Goal: Task Accomplishment & Management: Use online tool/utility

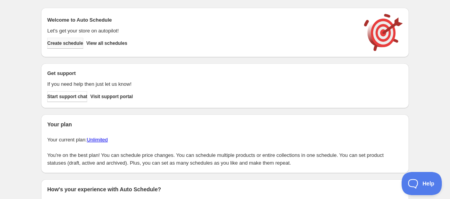
click at [54, 47] on button "Create schedule" at bounding box center [65, 43] width 36 height 11
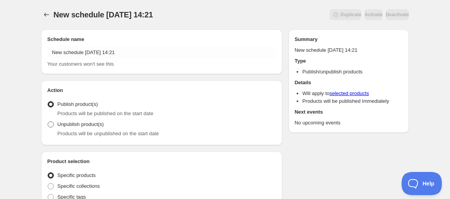
click at [58, 124] on span "Unpublish product(s)" at bounding box center [80, 125] width 46 height 6
click at [48, 122] on input "Unpublish product(s)" at bounding box center [48, 122] width 0 height 0
radio input "true"
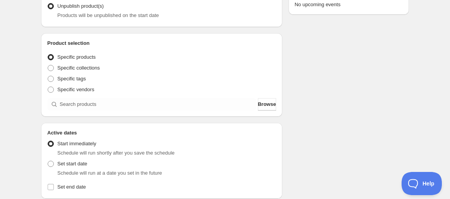
scroll to position [119, 0]
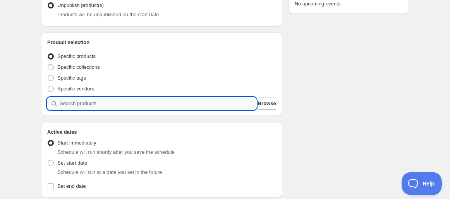
click at [78, 108] on input "search" at bounding box center [158, 104] width 197 height 12
paste input "STK003900-SPE"
type input "STK003900-SPE"
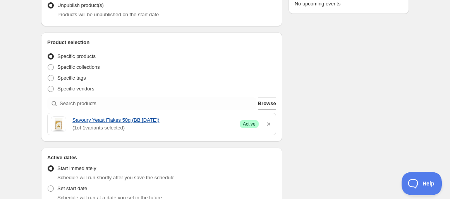
drag, startPoint x: 70, startPoint y: 120, endPoint x: 159, endPoint y: 122, distance: 88.7
click at [159, 122] on div "Savoury Yeast Flakes 50g (BB [DATE]) ( 1 of 1 variants selected) Success Active" at bounding box center [162, 124] width 222 height 15
copy link "Savoury Yeast Flakes 50g (BB [DATE])"
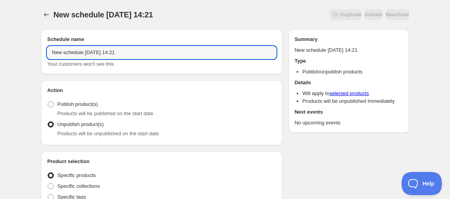
drag, startPoint x: 161, startPoint y: 53, endPoint x: -95, endPoint y: 38, distance: 256.4
click at [0, 38] on html "New schedule [DATE] 14:21. This page is ready New schedule [DATE] 14:21 Duplica…" at bounding box center [225, 99] width 450 height 199
paste input "Savoury Yeast Flakes 50g (BB [DATE])"
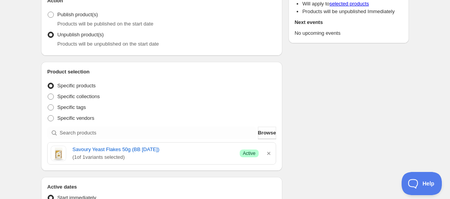
scroll to position [268, 0]
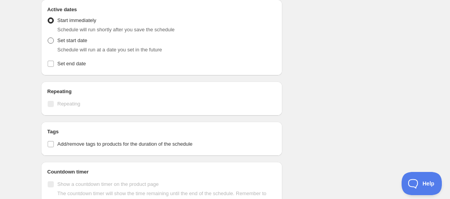
type input "Savoury Yeast Flakes 50g (BB [DATE])"
click at [52, 40] on span at bounding box center [51, 41] width 6 height 6
click at [48, 38] on input "Set start date" at bounding box center [48, 38] width 0 height 0
radio input "true"
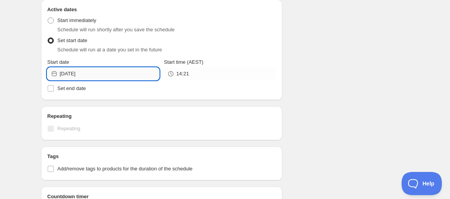
click at [86, 76] on input "[DATE]" at bounding box center [110, 74] width 100 height 12
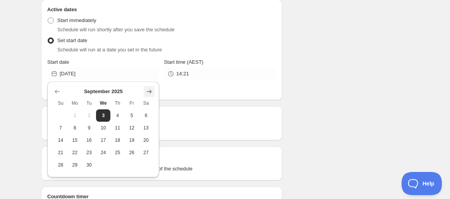
click at [148, 95] on icon "Show next month, October 2025" at bounding box center [149, 92] width 8 height 8
click at [53, 91] on button "Show previous month, September 2025" at bounding box center [57, 91] width 11 height 11
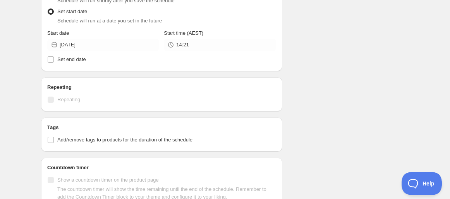
scroll to position [309, 0]
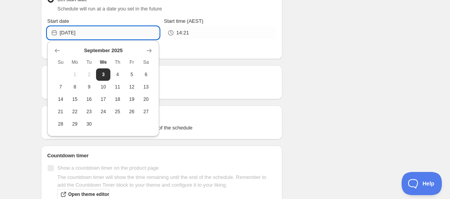
click at [105, 34] on input "[DATE]" at bounding box center [110, 33] width 100 height 12
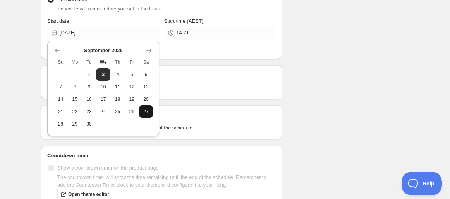
click at [148, 114] on span "27" at bounding box center [146, 112] width 8 height 6
type input "[DATE]"
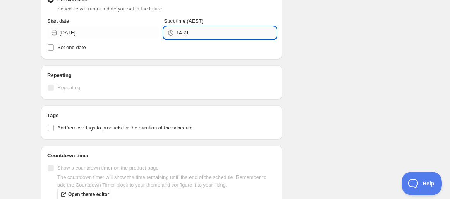
click at [184, 35] on input "14:21" at bounding box center [226, 33] width 100 height 12
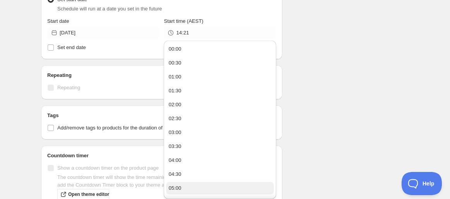
click at [175, 188] on div "05:00" at bounding box center [174, 189] width 13 height 8
type input "05:00"
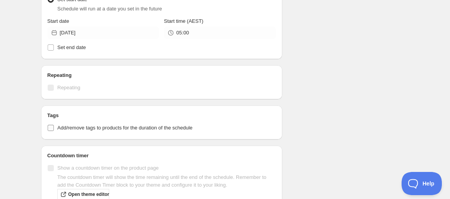
click at [132, 128] on span "Add/remove tags to products for the duration of the schedule" at bounding box center [124, 128] width 135 height 6
click at [54, 128] on input "Add/remove tags to products for the duration of the schedule" at bounding box center [51, 128] width 6 height 6
checkbox input "true"
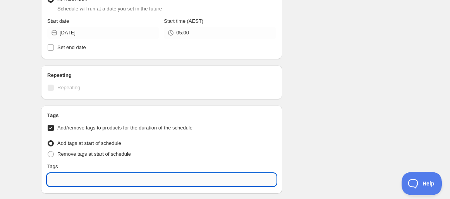
click at [88, 178] on input "text" at bounding box center [161, 180] width 229 height 12
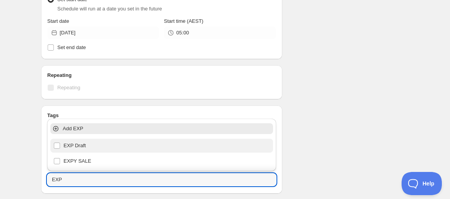
click at [86, 148] on div "EXP Draft" at bounding box center [161, 146] width 216 height 11
type input "EXP Draft"
checkbox input "true"
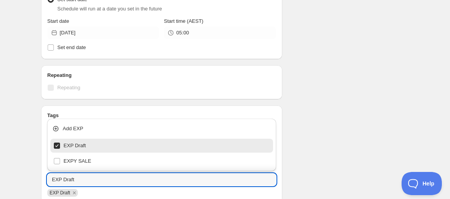
type input "EXP Draft"
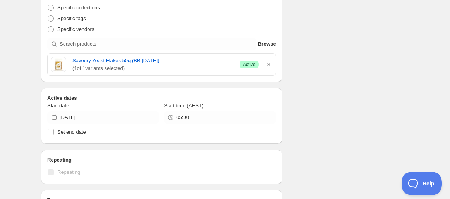
scroll to position [178, 0]
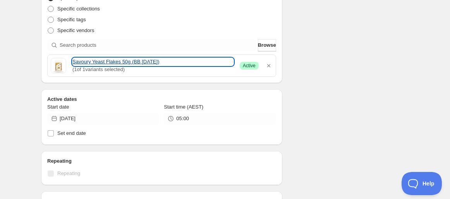
click at [139, 63] on link "Savoury Yeast Flakes 50g (BB [DATE])" at bounding box center [152, 62] width 161 height 8
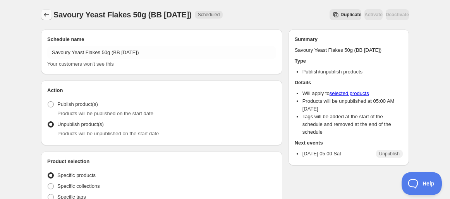
click at [46, 15] on icon "Schedules" at bounding box center [47, 15] width 8 height 8
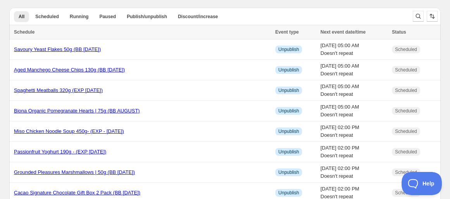
click at [414, 22] on div at bounding box center [425, 16] width 31 height 15
click at [416, 17] on icon "Search and filter results" at bounding box center [418, 16] width 5 height 5
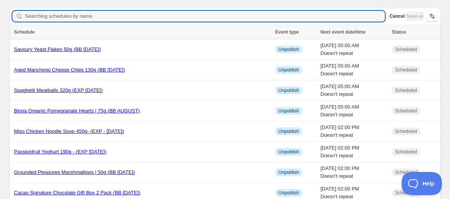
type input "STK009955-SPE"
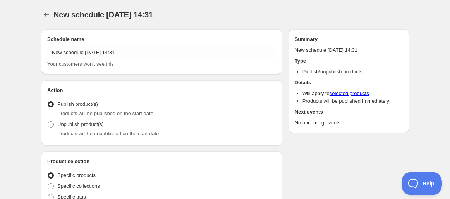
radio input "true"
click at [82, 131] on span "Products will be unpublished on the start date" at bounding box center [107, 134] width 101 height 6
click at [76, 126] on span "Unpublish product(s)" at bounding box center [80, 125] width 46 height 6
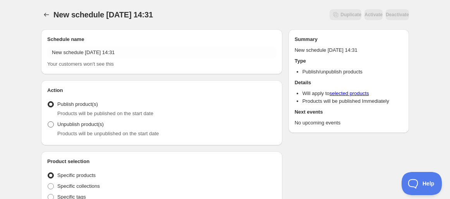
click at [48, 122] on input "Unpublish product(s)" at bounding box center [48, 122] width 0 height 0
radio input "true"
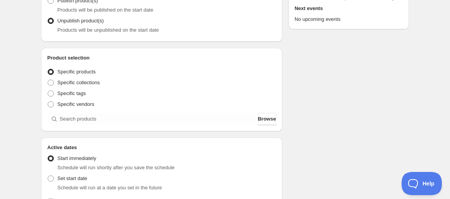
scroll to position [104, 0]
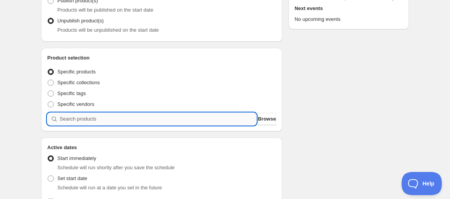
click at [73, 116] on input "search" at bounding box center [158, 119] width 197 height 12
paste input "STK009955-SPE"
type input "STK009955-SPE"
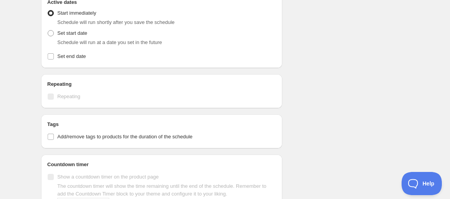
scroll to position [275, 0]
click at [68, 33] on span "Set start date" at bounding box center [72, 33] width 30 height 6
click at [48, 30] on input "Set start date" at bounding box center [48, 30] width 0 height 0
radio input "true"
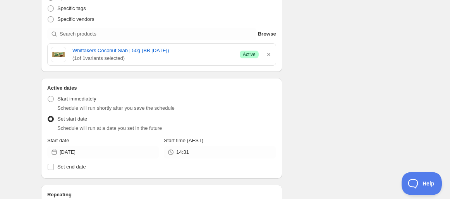
scroll to position [189, 0]
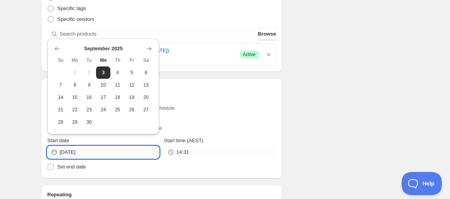
click at [101, 154] on input "[DATE]" at bounding box center [110, 152] width 100 height 12
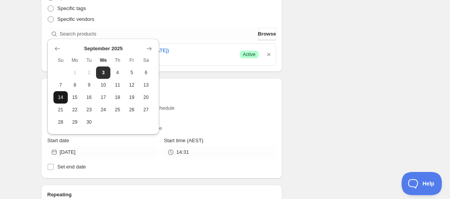
click at [59, 96] on span "14" at bounding box center [61, 97] width 8 height 6
type input "[DATE]"
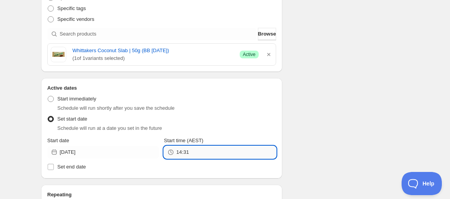
click at [203, 151] on input "14:31" at bounding box center [226, 152] width 100 height 12
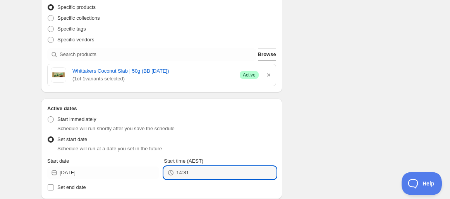
scroll to position [175, 0]
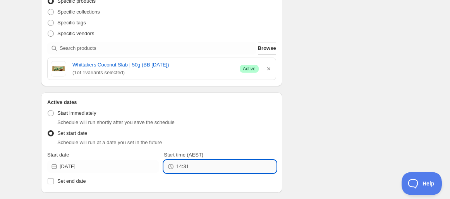
click at [192, 166] on input "14:31" at bounding box center [226, 167] width 100 height 12
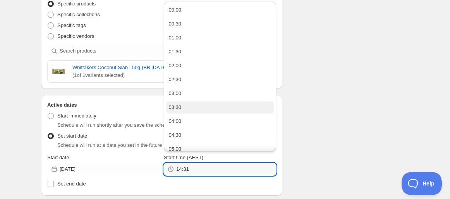
scroll to position [169, 0]
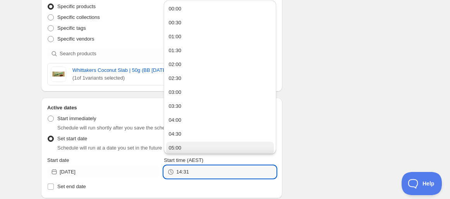
click at [185, 146] on button "05:00" at bounding box center [219, 148] width 107 height 12
type input "05:00"
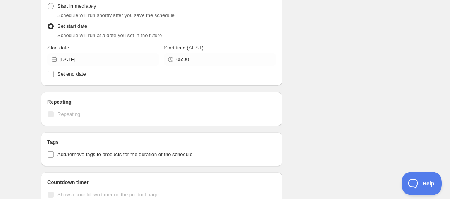
scroll to position [282, 0]
click at [167, 152] on span "Add/remove tags to products for the duration of the schedule" at bounding box center [124, 155] width 135 height 6
click at [54, 152] on input "Add/remove tags to products for the duration of the schedule" at bounding box center [51, 155] width 6 height 6
checkbox input "true"
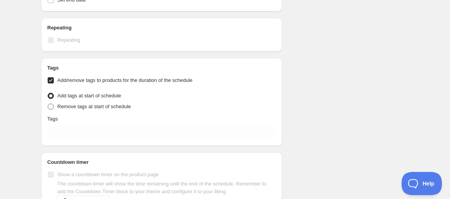
scroll to position [357, 0]
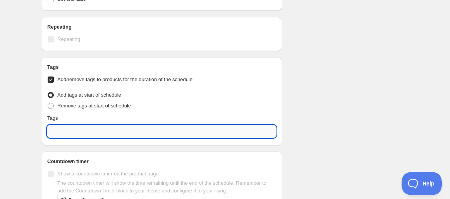
click at [100, 128] on input "text" at bounding box center [161, 131] width 229 height 12
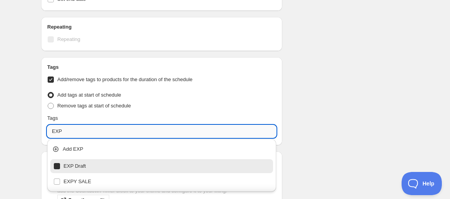
type input "EXP Draft"
checkbox input "true"
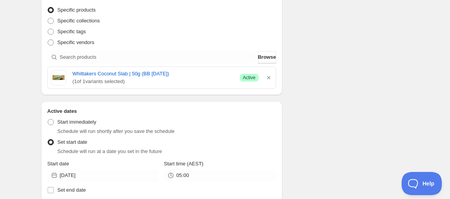
scroll to position [166, 0]
type input "EXP Draft"
drag, startPoint x: 69, startPoint y: 73, endPoint x: 189, endPoint y: 76, distance: 119.7
click at [189, 76] on div "Whittakers Coconut Slab | 50g (BB [DATE]) ( 1 of 1 variants selected) Success A…" at bounding box center [162, 77] width 222 height 15
copy link "Whittakers Coconut Slab | 50g (BB [DATE])"
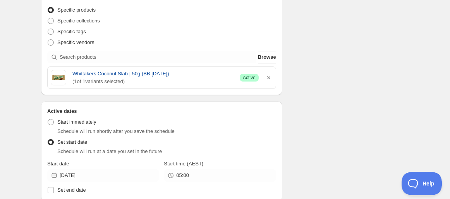
scroll to position [0, 0]
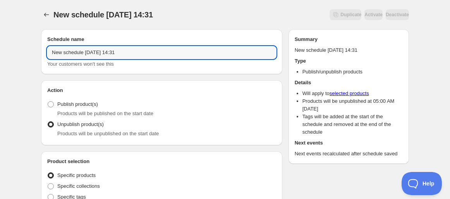
drag, startPoint x: 163, startPoint y: 55, endPoint x: -69, endPoint y: 33, distance: 232.2
click at [0, 33] on html "New schedule [DATE] 14:31. This page is ready New schedule [DATE] 14:31 Duplica…" at bounding box center [225, 99] width 450 height 199
paste input "Whittakers Coconut Slab | 50g (BB [DATE])"
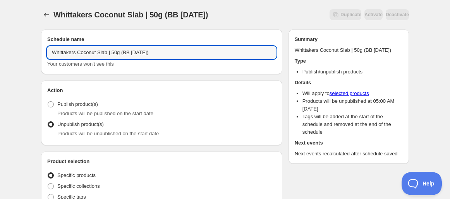
type input "Whittakers Coconut Slab | 50g (BB [DATE])"
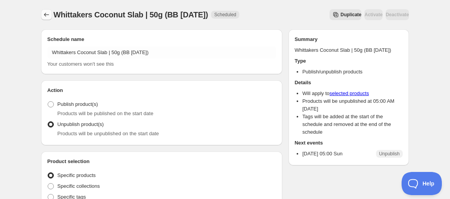
click at [50, 16] on icon "Schedules" at bounding box center [47, 15] width 8 height 8
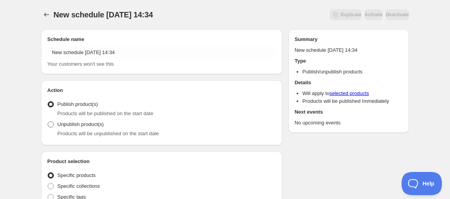
click at [66, 124] on span "Unpublish product(s)" at bounding box center [80, 125] width 46 height 6
click at [48, 122] on input "Unpublish product(s)" at bounding box center [48, 122] width 0 height 0
radio input "true"
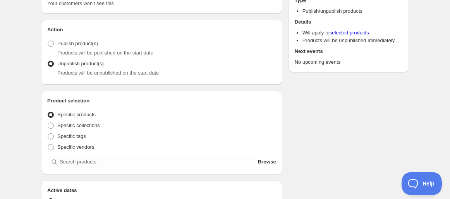
scroll to position [73, 0]
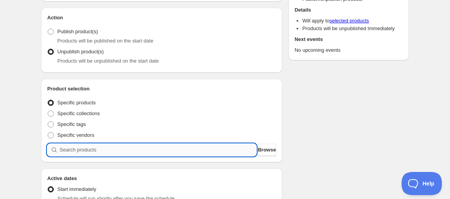
click at [65, 146] on input "search" at bounding box center [158, 150] width 197 height 12
paste input "search"
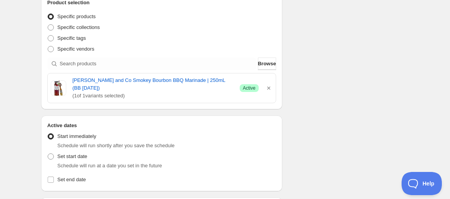
scroll to position [159, 0]
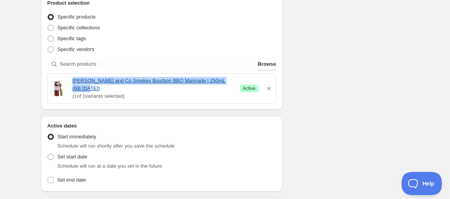
drag, startPoint x: 72, startPoint y: 80, endPoint x: 230, endPoint y: 82, distance: 158.4
click at [230, 82] on div "[PERSON_NAME] and Co Smokey Bourbon BBQ Marinade | 250mL (BB [DATE]) ( 1 of 1 v…" at bounding box center [162, 88] width 222 height 23
copy link "[PERSON_NAME] and Co Smokey Bourbon BBQ Marinade | 250mL (BB [DATE])"
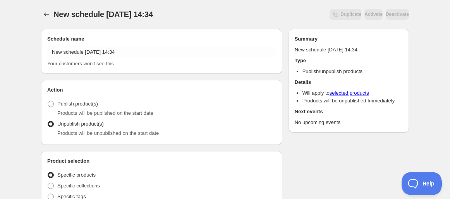
scroll to position [0, 0]
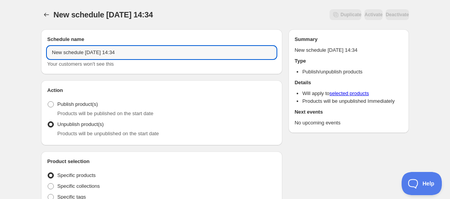
drag, startPoint x: 72, startPoint y: 50, endPoint x: -3, endPoint y: 43, distance: 75.0
click at [0, 43] on html "New schedule [DATE] 14:34. This page is ready New schedule [DATE] 14:34 Duplica…" at bounding box center [225, 99] width 450 height 199
paste input "[PERSON_NAME] and Co Smokey Bourbon BBQ Marinade | 250mL (BB [DATE])"
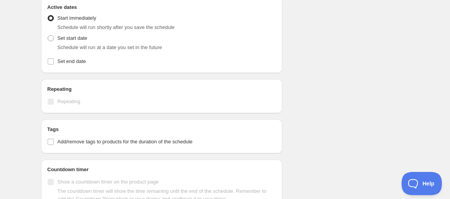
scroll to position [292, 0]
type input "[PERSON_NAME] and Co Smokey Bourbon BBQ Marinade | 250mL (BB [DATE])"
click at [73, 139] on span "Add/remove tags to products for the duration of the schedule" at bounding box center [124, 142] width 135 height 6
click at [54, 139] on input "Add/remove tags to products for the duration of the schedule" at bounding box center [51, 142] width 6 height 6
checkbox input "true"
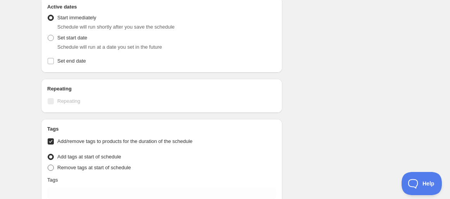
click at [72, 165] on span "Remove tags at start of schedule" at bounding box center [94, 168] width 74 height 6
click at [48, 165] on input "Remove tags at start of schedule" at bounding box center [48, 165] width 0 height 0
radio input "true"
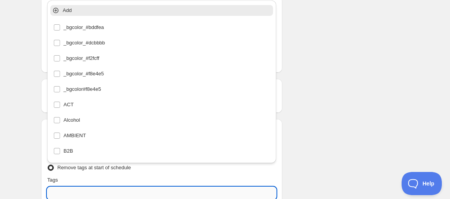
click at [69, 187] on input "text" at bounding box center [161, 193] width 229 height 12
click at [15, 148] on div "[PERSON_NAME] and Co Smokey Bourbon BBQ Marinade | 250mL (BB [DATE]). This page…" at bounding box center [225, 53] width 450 height 690
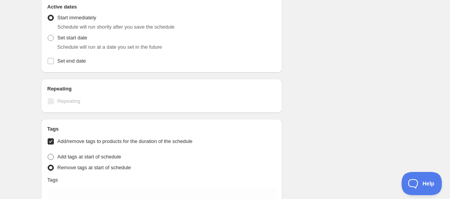
click at [72, 154] on span "Add tags at start of schedule" at bounding box center [89, 157] width 64 height 6
click at [48, 154] on input "Add tags at start of schedule" at bounding box center [48, 154] width 0 height 0
radio input "true"
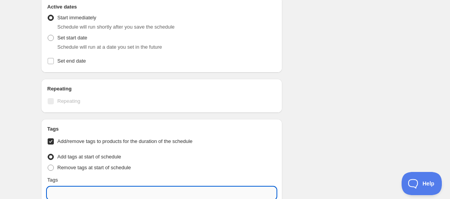
click at [70, 187] on input "text" at bounding box center [161, 193] width 229 height 12
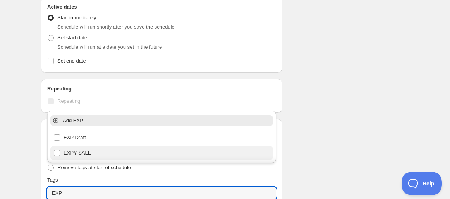
click at [78, 152] on div "EXPY SALE" at bounding box center [161, 153] width 216 height 11
type input "EXPY SALE"
checkbox input "true"
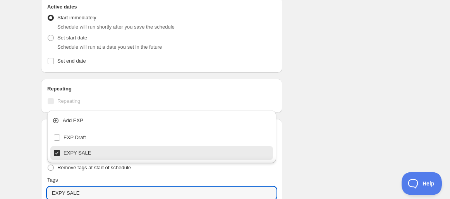
click at [130, 150] on div "EXPY SALE" at bounding box center [161, 153] width 216 height 11
checkbox input "false"
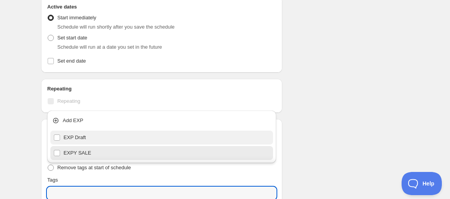
click at [114, 135] on div "EXP Draft" at bounding box center [161, 137] width 216 height 11
type input "EXP Draft"
checkbox input "true"
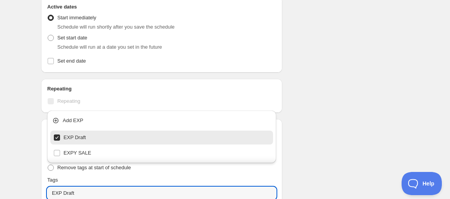
type input "EXP Draft"
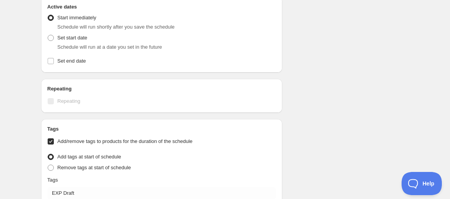
click at [333, 84] on div "Schedule name [PERSON_NAME] and Co Smokey Bourbon BBQ Marinade | 250mL (BB [DAT…" at bounding box center [222, 68] width 374 height 647
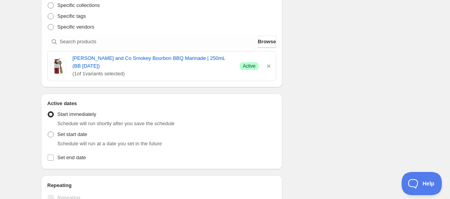
scroll to position [196, 0]
click at [61, 131] on span "Set start date" at bounding box center [72, 134] width 30 height 6
click at [48, 131] on input "Set start date" at bounding box center [48, 131] width 0 height 0
radio input "true"
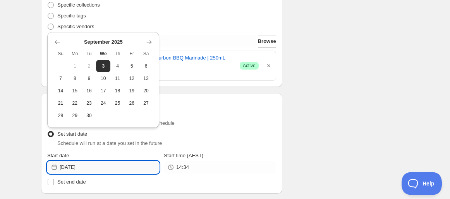
click at [105, 161] on input "[DATE]" at bounding box center [110, 167] width 100 height 12
click at [121, 76] on span "11" at bounding box center [117, 79] width 8 height 6
type input "[DATE]"
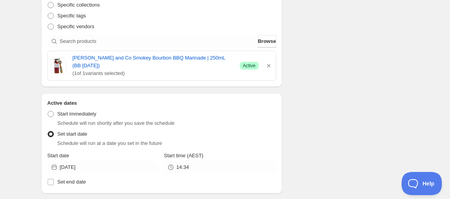
click at [208, 152] on div "Start time (AEST)" at bounding box center [220, 156] width 112 height 8
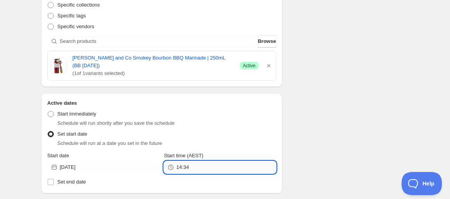
click at [207, 161] on input "14:34" at bounding box center [226, 167] width 100 height 12
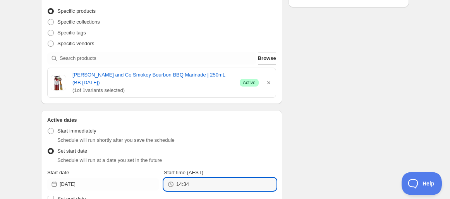
scroll to position [178, 0]
click at [193, 179] on input "14:34" at bounding box center [226, 185] width 100 height 12
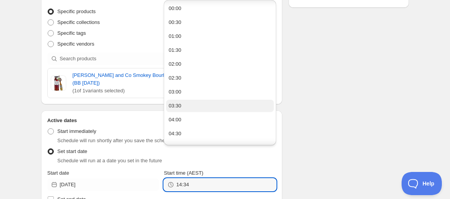
scroll to position [35, 0]
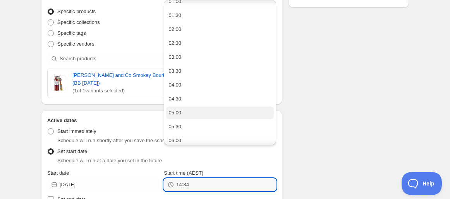
click at [184, 110] on button "05:00" at bounding box center [219, 113] width 107 height 12
type input "05:00"
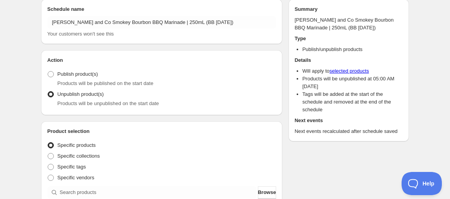
scroll to position [0, 0]
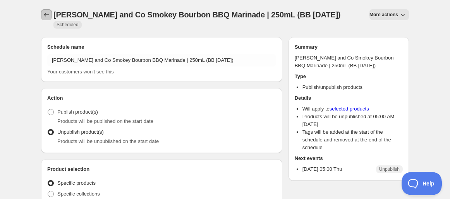
click at [47, 14] on icon "Schedules" at bounding box center [47, 15] width 8 height 8
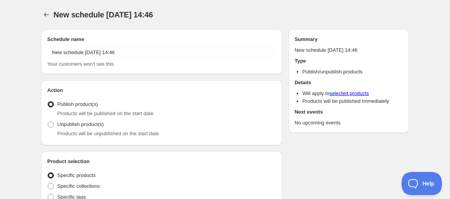
radio input "true"
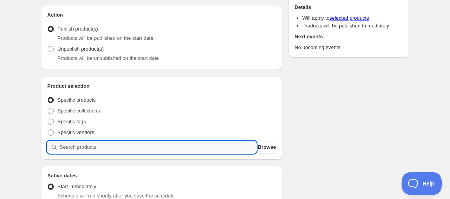
click at [103, 143] on input "search" at bounding box center [158, 147] width 197 height 12
paste input "Slice Caramel Boodles Slice Bite | 25g (BB [DATE])"
type input "Slice Caramel Boodles Slice Bite | 25g (BB [DATE])"
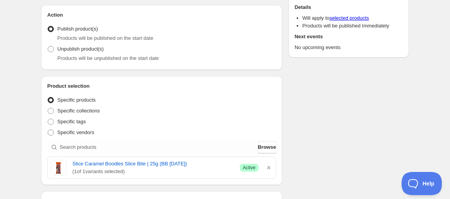
scroll to position [240, 0]
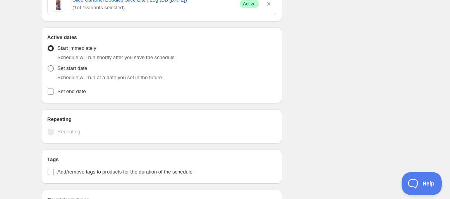
click at [74, 63] on label "Set start date" at bounding box center [67, 68] width 40 height 11
click at [48, 65] on input "Set start date" at bounding box center [48, 65] width 0 height 0
radio input "true"
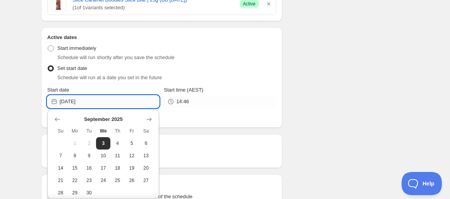
click at [127, 100] on input "[DATE]" at bounding box center [110, 102] width 100 height 12
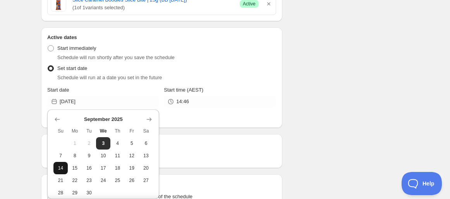
click at [62, 163] on button "14" at bounding box center [60, 168] width 14 height 12
type input "[DATE]"
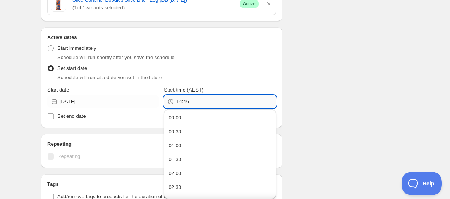
click at [220, 102] on input "14:46" at bounding box center [226, 102] width 100 height 12
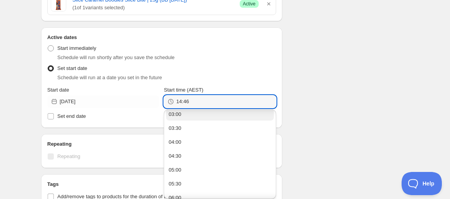
scroll to position [93, 0]
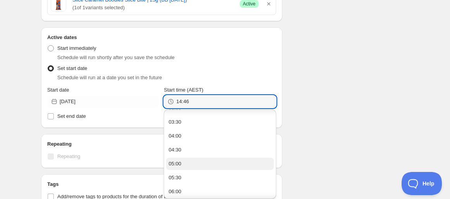
click at [176, 163] on div "05:00" at bounding box center [174, 164] width 13 height 8
type input "05:00"
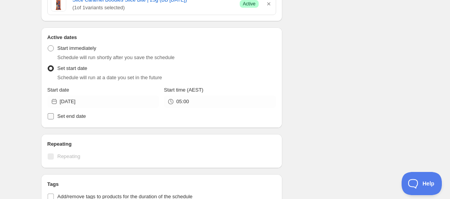
scroll to position [311, 0]
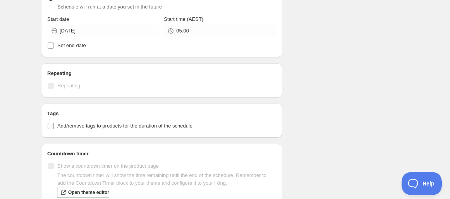
click at [169, 125] on span "Add/remove tags to products for the duration of the schedule" at bounding box center [124, 126] width 135 height 6
click at [54, 125] on input "Add/remove tags to products for the duration of the schedule" at bounding box center [51, 126] width 6 height 6
checkbox input "true"
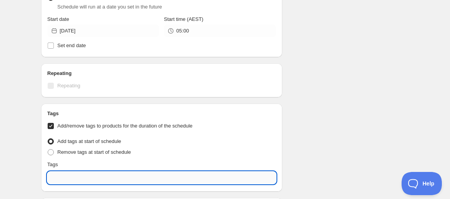
click at [155, 173] on input "text" at bounding box center [161, 178] width 229 height 12
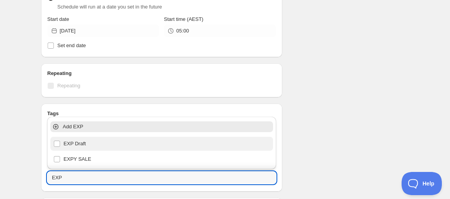
click at [112, 144] on div "EXP Draft" at bounding box center [161, 144] width 216 height 11
type input "EXP Draft"
checkbox input "true"
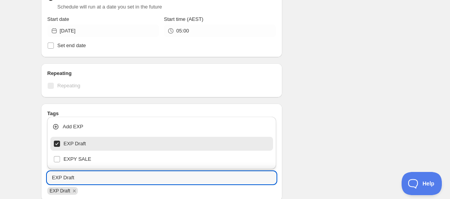
type input "EXP Draft"
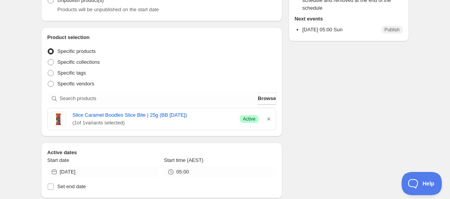
scroll to position [125, 0]
drag, startPoint x: 70, startPoint y: 115, endPoint x: 155, endPoint y: 96, distance: 86.8
click at [155, 96] on div "Product selection Entity type Specific products Specific collections Specific t…" at bounding box center [161, 81] width 229 height 97
drag, startPoint x: 71, startPoint y: 115, endPoint x: 206, endPoint y: 115, distance: 135.2
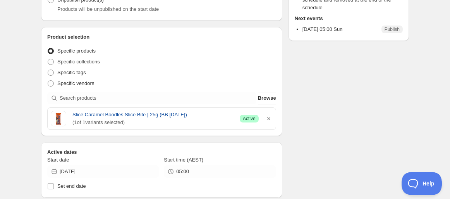
click at [206, 115] on div "Slice Caramel Boodles Slice Bite | 25g (BB [DATE]) ( 1 of 1 variants selected) …" at bounding box center [162, 118] width 222 height 15
copy link "Slice Caramel Boodles Slice Bite | 25g (BB [DATE])"
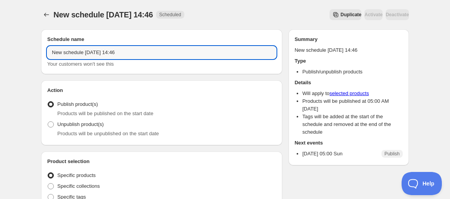
drag, startPoint x: 155, startPoint y: 50, endPoint x: -22, endPoint y: 70, distance: 178.4
click at [0, 70] on html "New schedule [DATE] 14:46. This page is ready New schedule [DATE] 14:46 Schedul…" at bounding box center [225, 99] width 450 height 199
paste input "Slice Caramel Boodles Slice Bite | 25g (BB [DATE])"
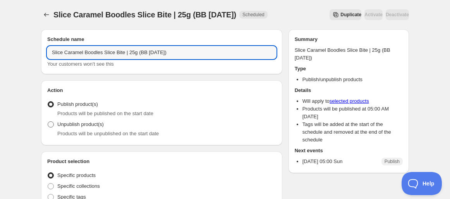
type input "Slice Caramel Boodles Slice Bite | 25g (BB [DATE])"
click at [51, 122] on span at bounding box center [51, 125] width 6 height 6
click at [48, 122] on input "Unpublish product(s)" at bounding box center [48, 122] width 0 height 0
radio input "true"
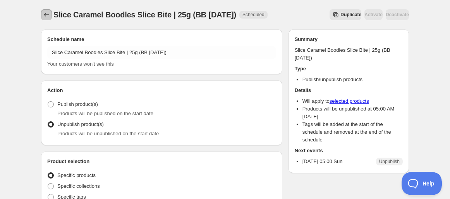
click at [48, 15] on icon "Schedules" at bounding box center [47, 15] width 8 height 8
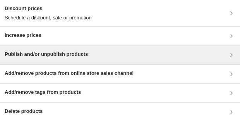
click at [15, 52] on h3 "Publish and/or unpublish products" at bounding box center [46, 54] width 83 height 8
click at [136, 55] on div "Publish and/or unpublish products" at bounding box center [120, 54] width 231 height 9
click at [86, 51] on h3 "Publish and/or unpublish products" at bounding box center [46, 54] width 83 height 8
click at [114, 58] on div "Publish and/or unpublish products" at bounding box center [120, 54] width 231 height 9
